Goal: Transaction & Acquisition: Book appointment/travel/reservation

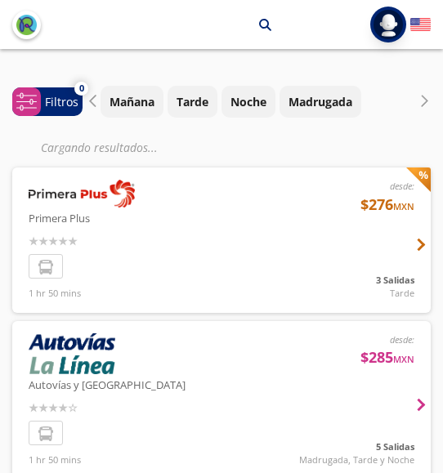
click at [416, 394] on div at bounding box center [221, 400] width 418 height 158
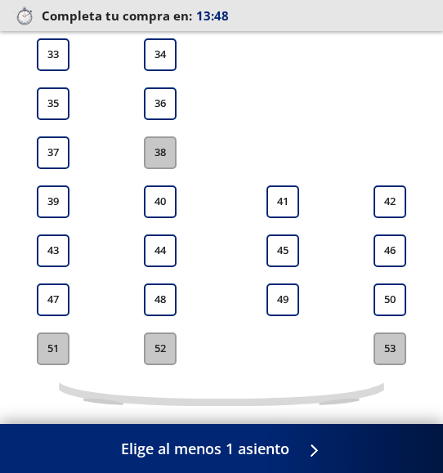
scroll to position [800, 0]
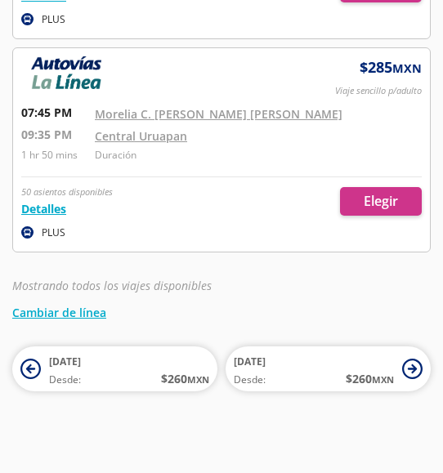
scroll to position [916, 0]
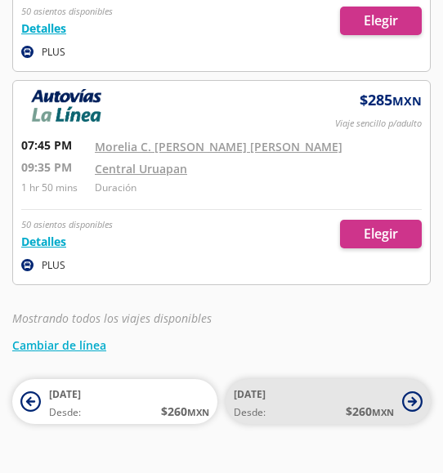
click at [413, 400] on icon at bounding box center [412, 401] width 9 height 9
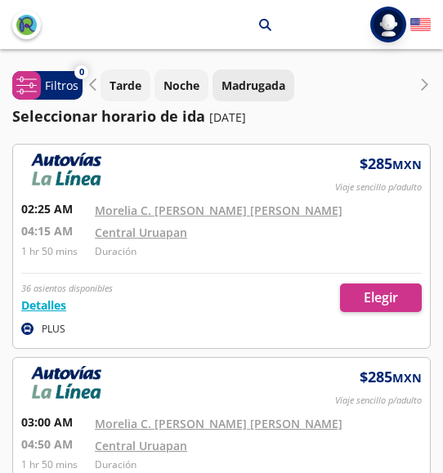
click at [267, 84] on p "Madrugada" at bounding box center [253, 85] width 64 height 17
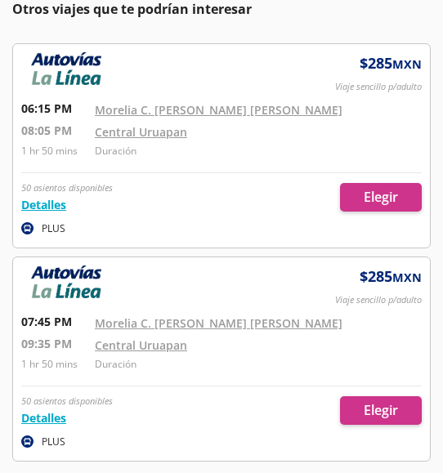
scroll to position [817, 0]
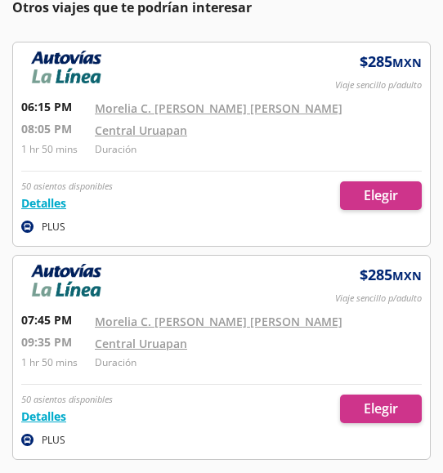
click at [47, 319] on div at bounding box center [221, 357] width 417 height 203
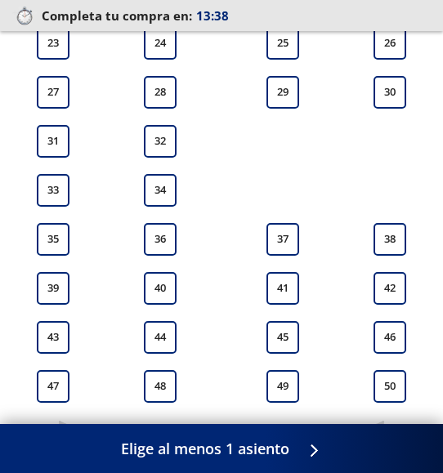
scroll to position [751, 0]
